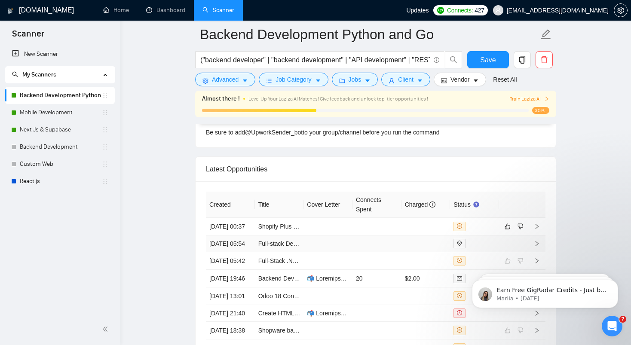
scroll to position [2164, 0]
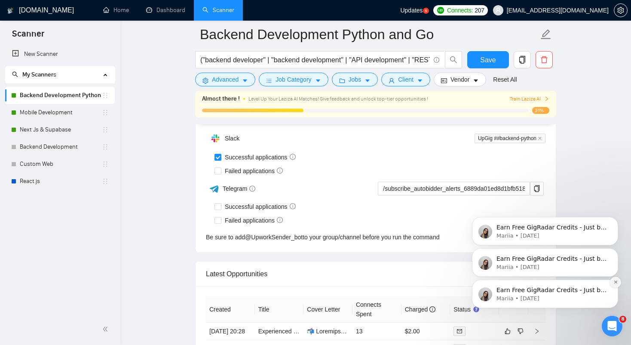
click at [613, 281] on icon "Dismiss notification" at bounding box center [615, 282] width 5 height 5
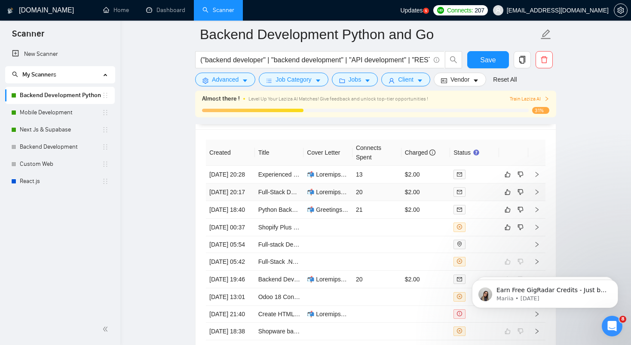
scroll to position [2224, 0]
